Goal: Book appointment/travel/reservation

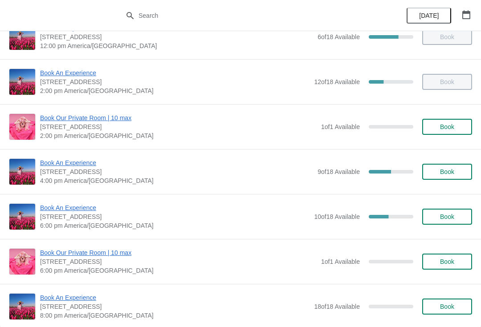
scroll to position [218, 0]
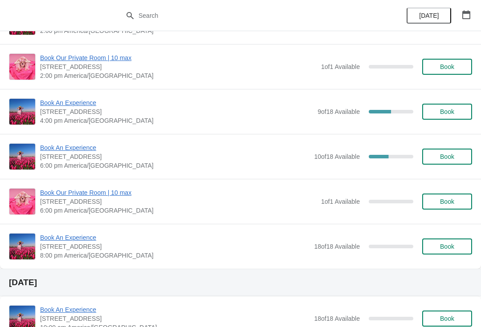
click at [83, 157] on span "[STREET_ADDRESS]" at bounding box center [174, 156] width 269 height 9
click at [85, 146] on span "Book An Experience" at bounding box center [174, 147] width 269 height 9
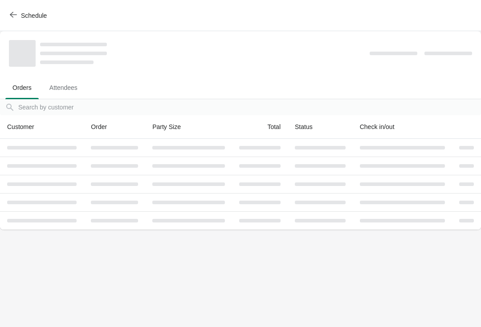
scroll to position [0, 0]
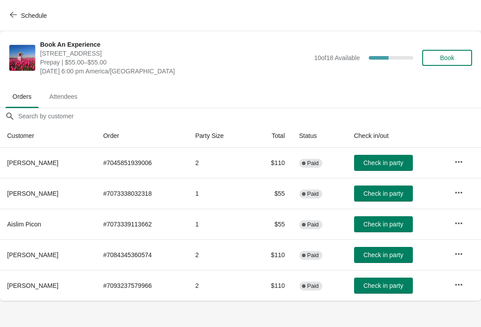
click at [458, 253] on icon "button" at bounding box center [458, 254] width 9 height 9
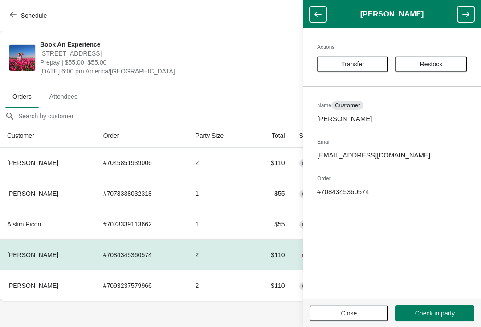
click at [365, 69] on button "Transfer" at bounding box center [352, 64] width 71 height 16
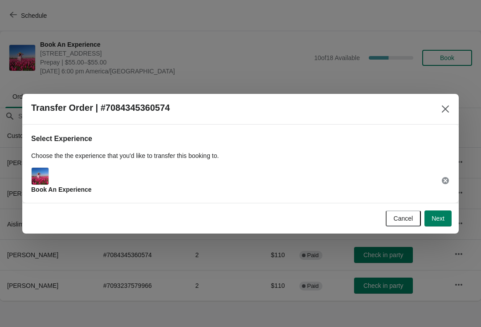
click at [435, 225] on button "Next" at bounding box center [437, 219] width 27 height 16
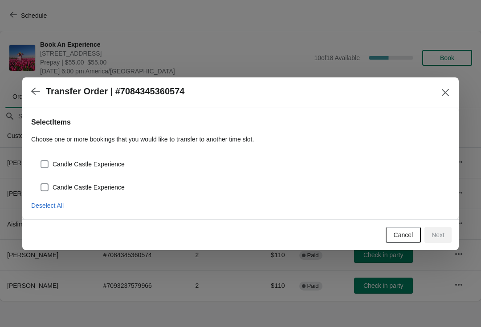
click at [54, 162] on span "Candle Castle Experience" at bounding box center [89, 164] width 72 height 9
click at [41, 161] on input "Candle Castle Experience" at bounding box center [41, 160] width 0 height 0
checkbox input "true"
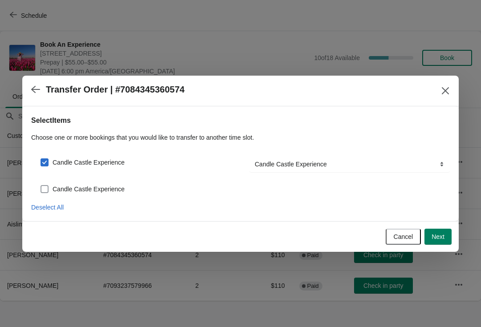
click at [48, 187] on span at bounding box center [45, 189] width 8 height 8
click at [41, 186] on input "Candle Castle Experience" at bounding box center [41, 185] width 0 height 0
checkbox input "true"
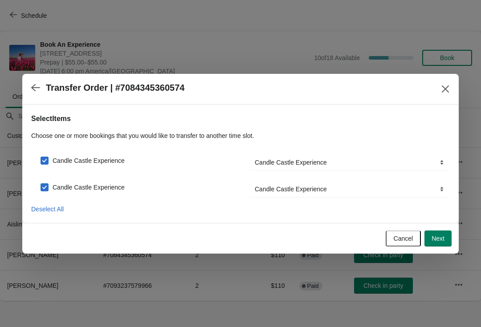
click at [440, 236] on span "Next" at bounding box center [438, 238] width 13 height 7
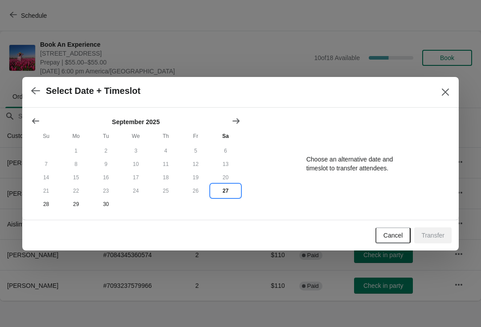
click at [228, 194] on button "27" at bounding box center [226, 190] width 30 height 13
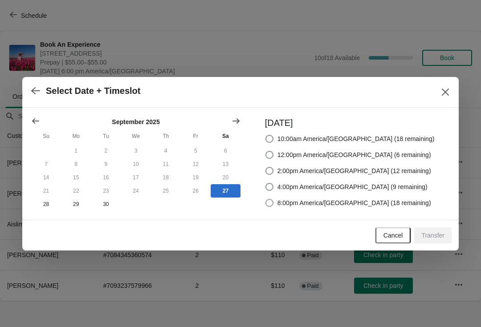
click at [273, 203] on span at bounding box center [269, 203] width 8 height 8
click at [266, 200] on input "8:00pm America/[GEOGRAPHIC_DATA] (18 remaining)" at bounding box center [265, 199] width 0 height 0
radio input "true"
click at [451, 234] on button "Transfer" at bounding box center [432, 236] width 37 height 16
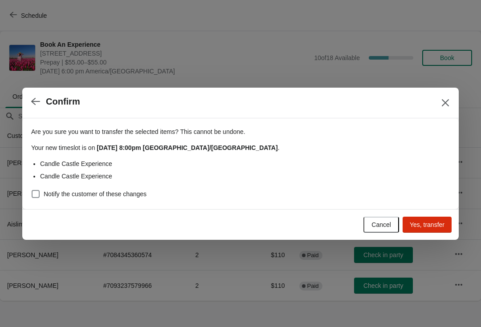
click at [26, 194] on div "Are you sure you want to transfer the selected items ? This cannot be undone. Y…" at bounding box center [240, 163] width 436 height 91
click at [38, 194] on span at bounding box center [36, 194] width 8 height 8
click at [32, 191] on input "Notify the customer of these changes" at bounding box center [32, 190] width 0 height 0
checkbox input "true"
click at [424, 227] on span "Yes, transfer" at bounding box center [427, 224] width 35 height 7
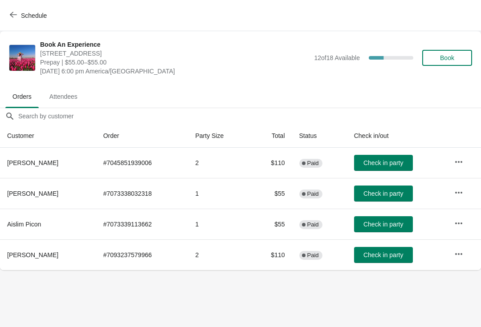
click at [15, 17] on icon "button" at bounding box center [13, 14] width 7 height 7
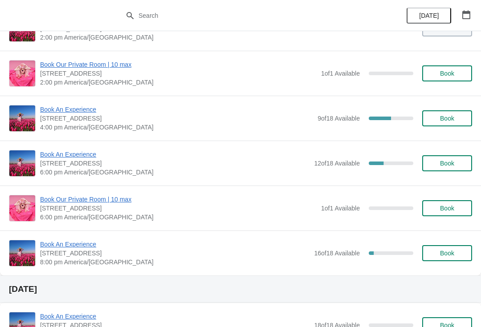
scroll to position [212, 0]
